Goal: Navigation & Orientation: Go to known website

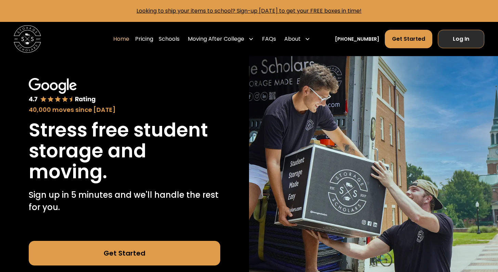
click at [458, 36] on link "Log In" at bounding box center [461, 39] width 47 height 18
click at [456, 42] on link "Log In" at bounding box center [461, 39] width 47 height 18
drag, startPoint x: 456, startPoint y: 39, endPoint x: 453, endPoint y: 38, distance: 3.7
click at [456, 39] on link "Log In" at bounding box center [461, 39] width 47 height 18
